Goal: Information Seeking & Learning: Find specific fact

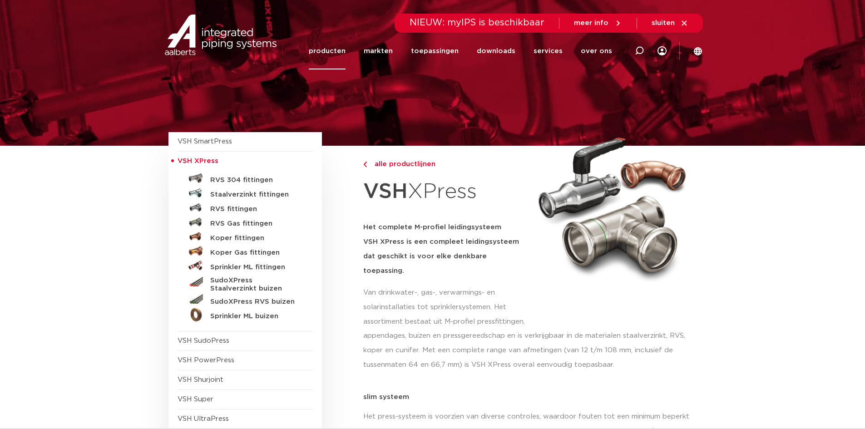
click at [340, 44] on link "producten" at bounding box center [327, 51] width 37 height 37
click at [340, 49] on link "producten" at bounding box center [327, 51] width 37 height 37
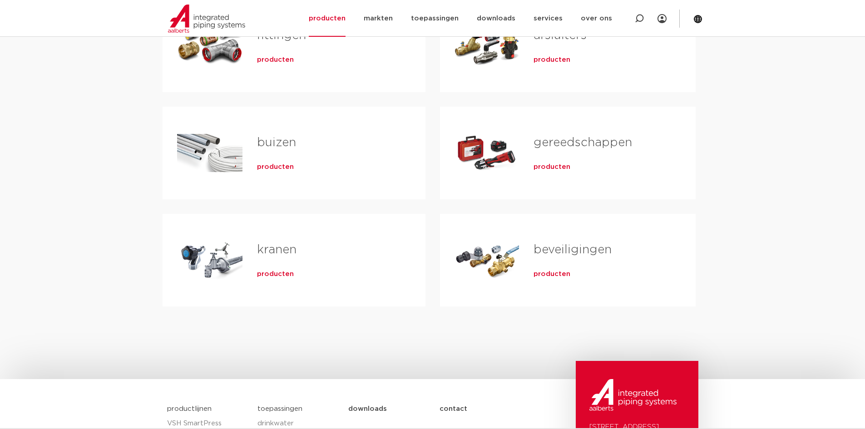
scroll to position [182, 0]
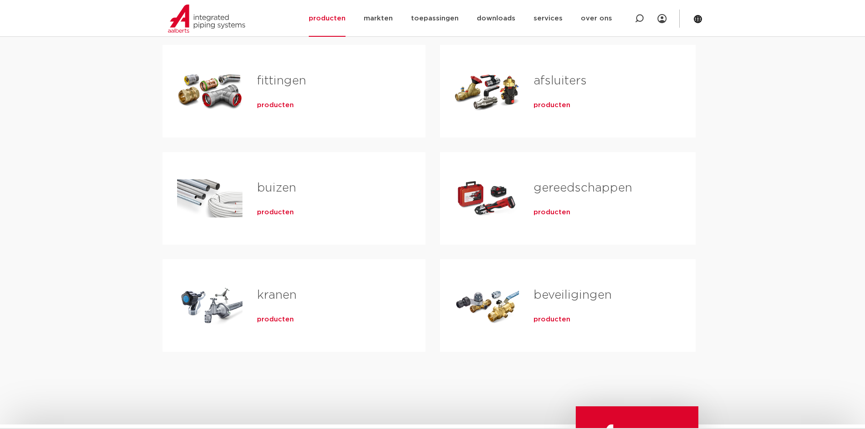
click at [566, 205] on div "producten" at bounding box center [599, 210] width 133 height 13
click at [558, 209] on span "producten" at bounding box center [551, 212] width 37 height 9
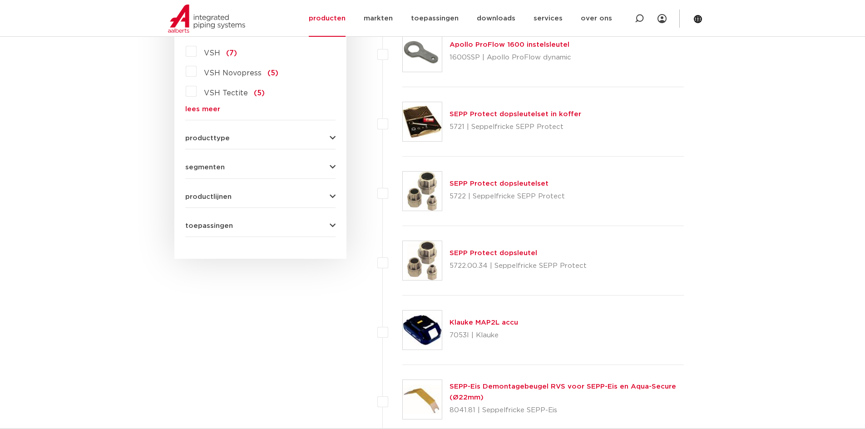
scroll to position [227, 0]
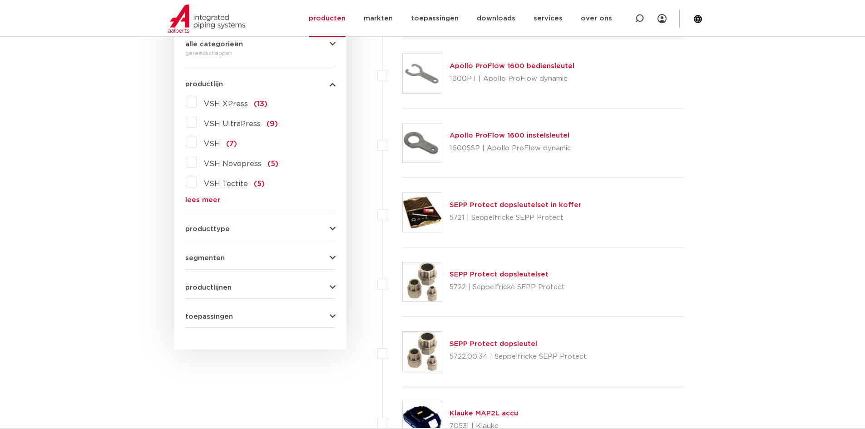
click at [197, 162] on label "VSH Novopress (5)" at bounding box center [238, 162] width 82 height 15
click at [0, 0] on input "VSH Novopress (5)" at bounding box center [0, 0] width 0 height 0
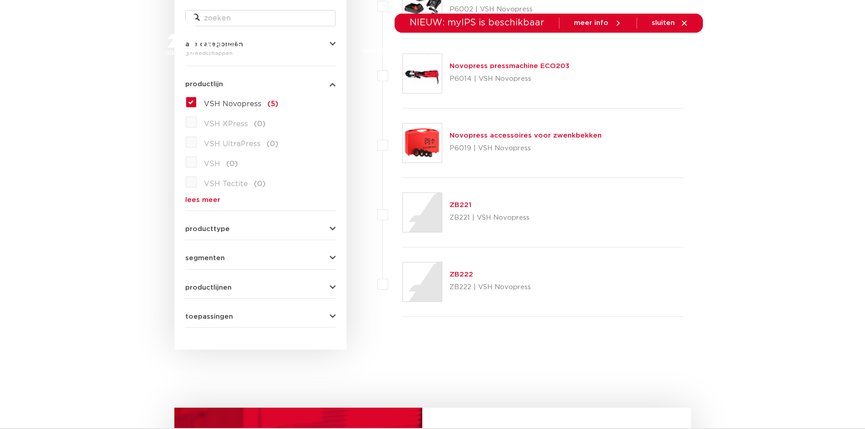
click at [493, 65] on link "downloads" at bounding box center [496, 51] width 39 height 37
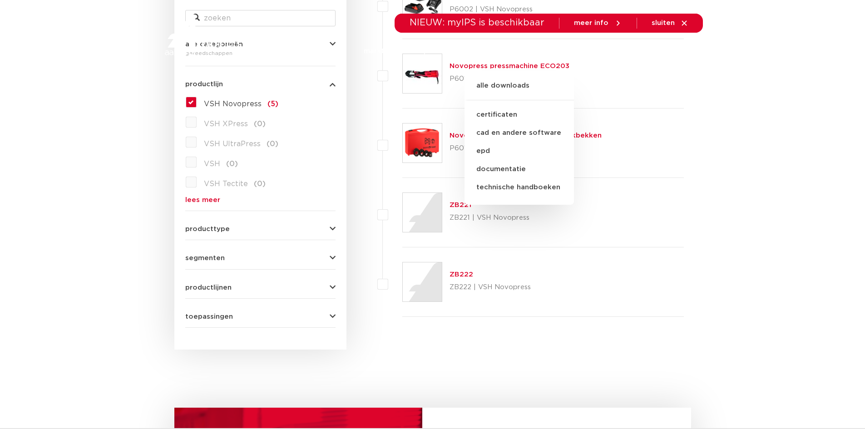
drag, startPoint x: 387, startPoint y: 117, endPoint x: 382, endPoint y: 118, distance: 5.5
click at [387, 118] on li "Novopress accessoires voor zwenkbekken P6019 | VSH Novopress" at bounding box center [533, 142] width 302 height 69
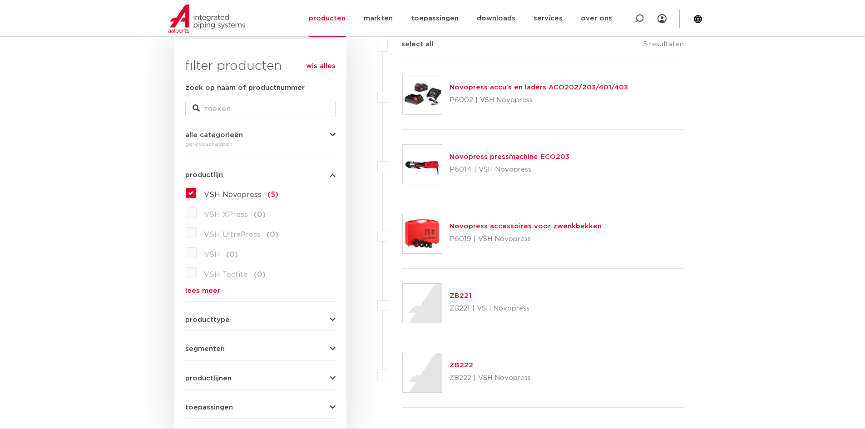
scroll to position [182, 0]
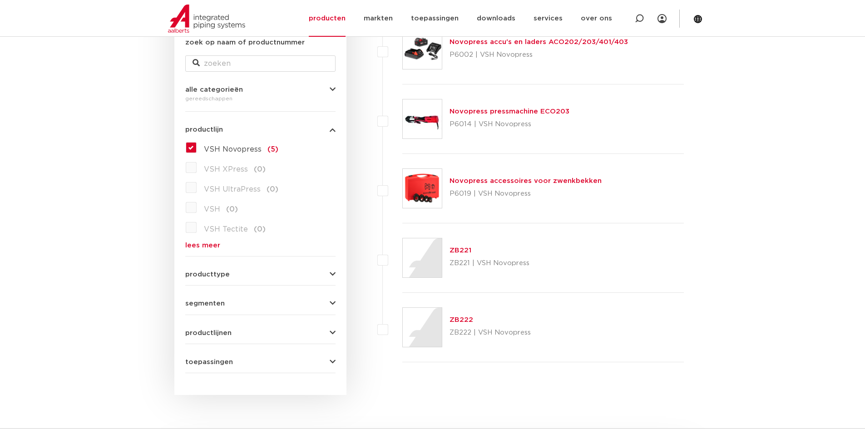
click at [197, 151] on label "VSH Novopress (5)" at bounding box center [238, 147] width 82 height 15
click at [0, 0] on input "VSH Novopress (5)" at bounding box center [0, 0] width 0 height 0
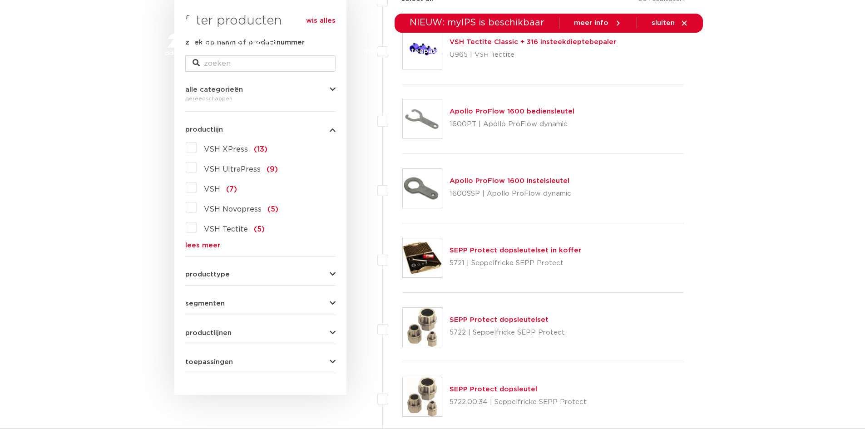
click at [202, 243] on link "lees meer" at bounding box center [260, 245] width 150 height 7
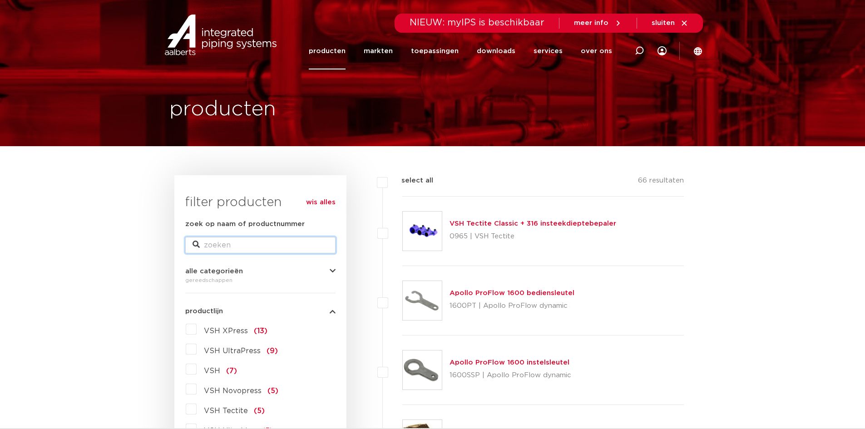
click at [243, 242] on input "zoek op naam of productnummer" at bounding box center [260, 245] width 150 height 16
type input "aco103"
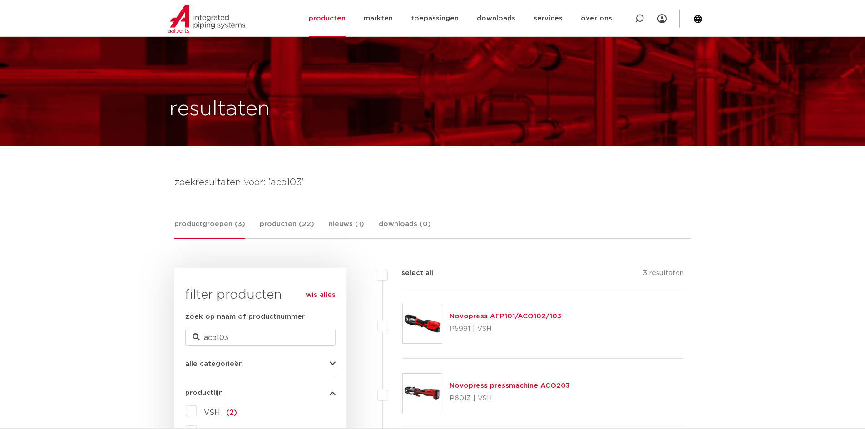
scroll to position [91, 0]
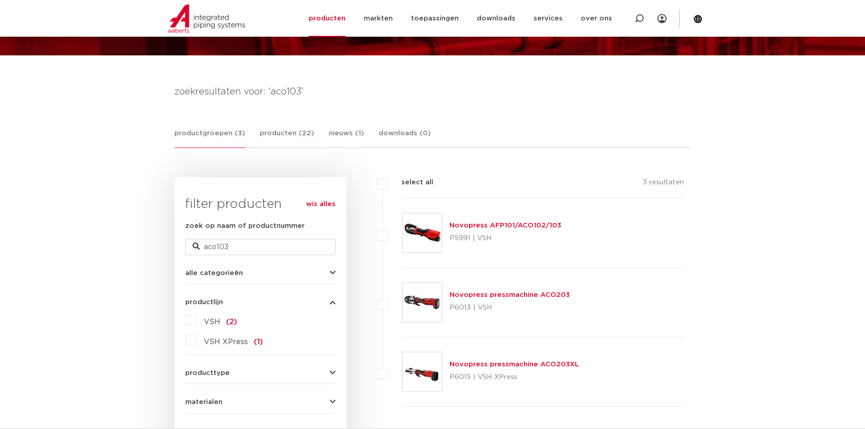
click at [501, 226] on link "Novopress AFP101/ACO102/103" at bounding box center [505, 225] width 112 height 7
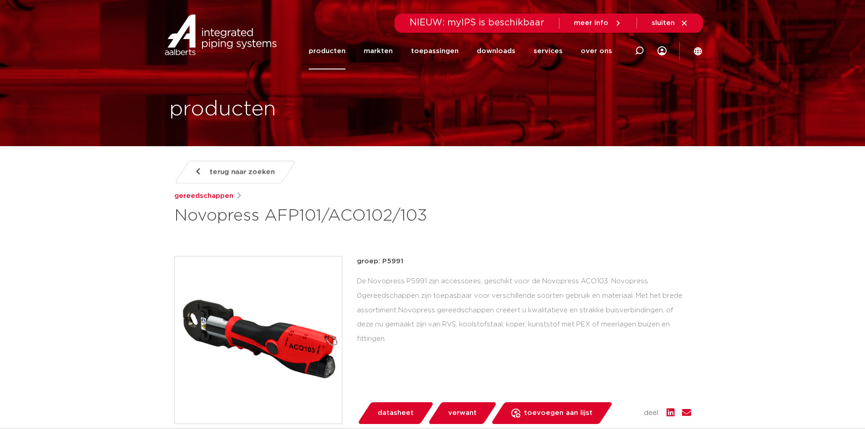
click at [330, 49] on link "producten" at bounding box center [327, 51] width 37 height 37
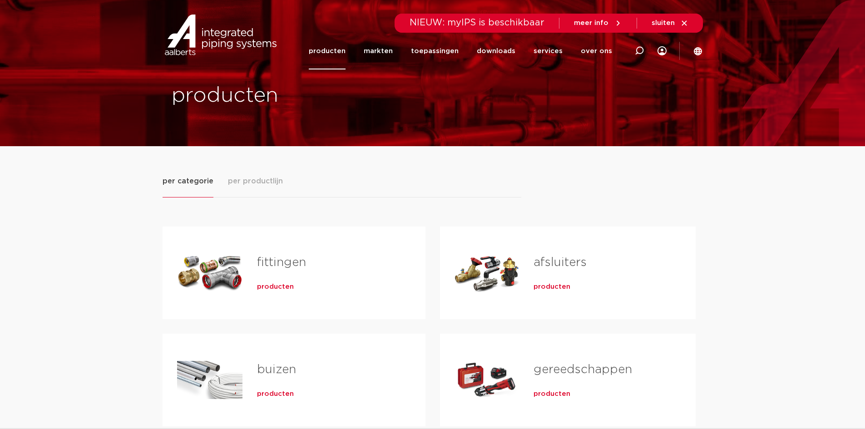
click at [285, 261] on link "fittingen" at bounding box center [281, 262] width 49 height 12
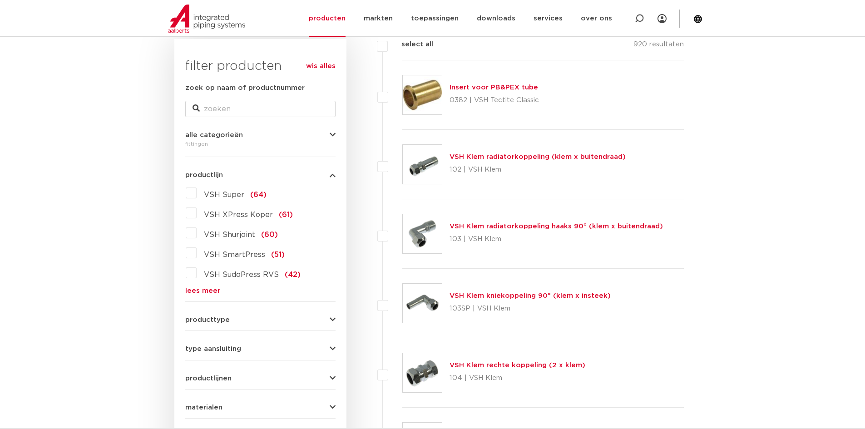
scroll to position [182, 0]
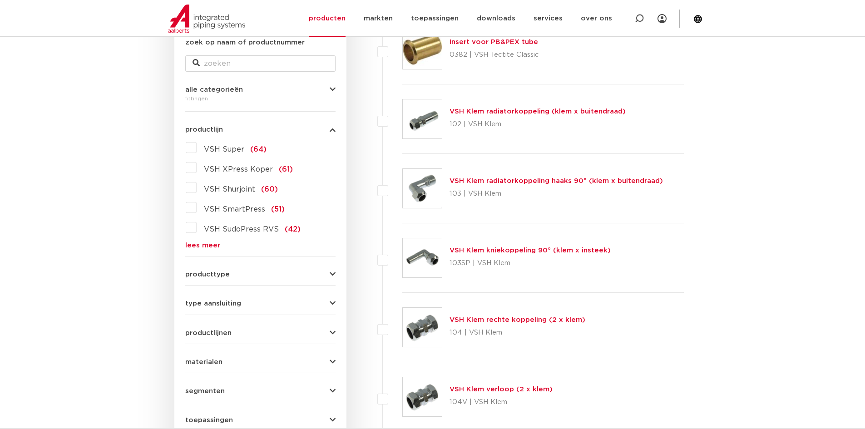
click at [225, 273] on span "producttype" at bounding box center [207, 274] width 44 height 7
click at [197, 169] on label "VSH XPress Koper (61)" at bounding box center [245, 167] width 96 height 15
click at [0, 0] on input "VSH XPress Koper (61)" at bounding box center [0, 0] width 0 height 0
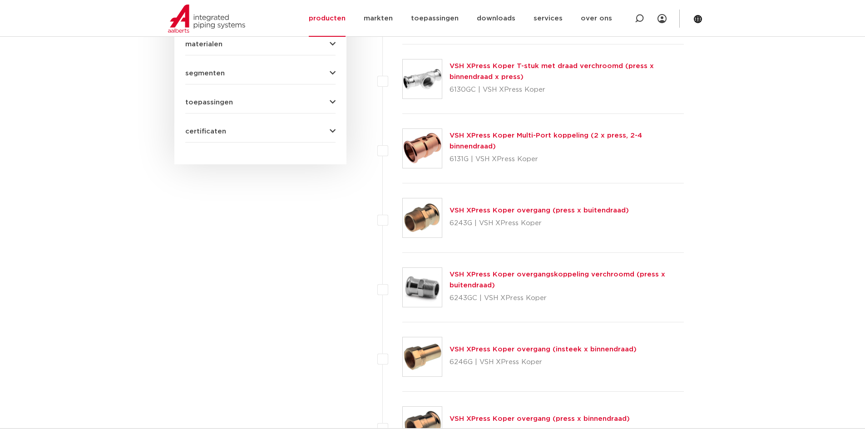
scroll to position [545, 0]
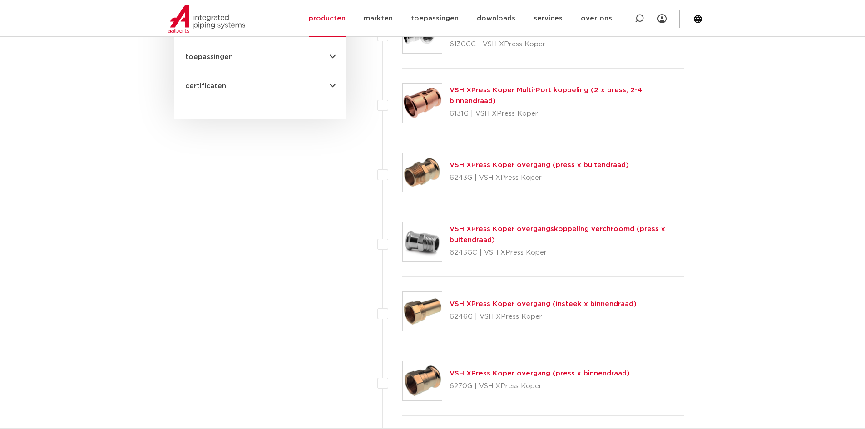
click at [499, 165] on link "VSH XPress Koper overgang (press x buitendraad)" at bounding box center [538, 165] width 179 height 7
